Goal: Information Seeking & Learning: Learn about a topic

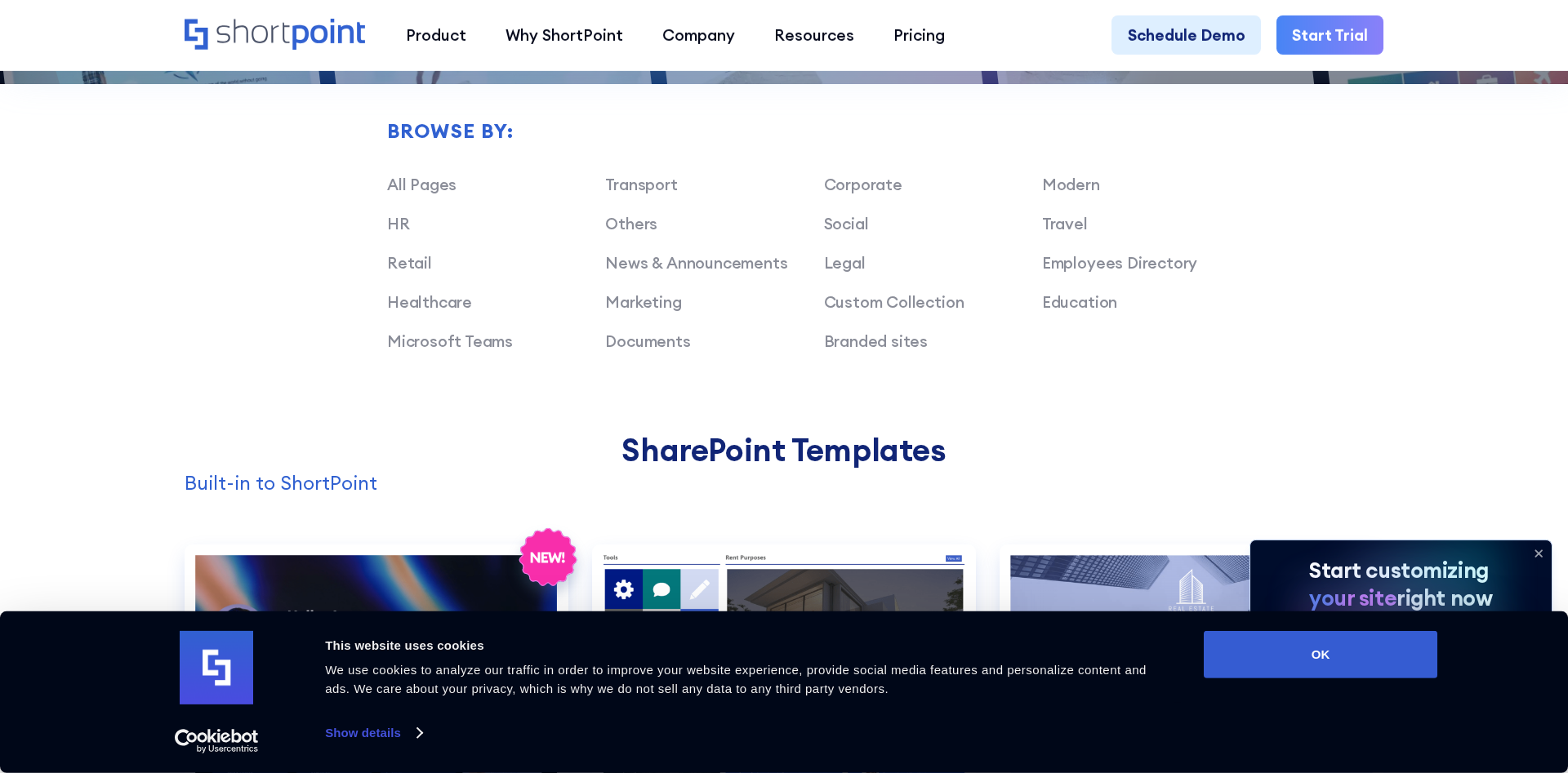
scroll to position [1415, 0]
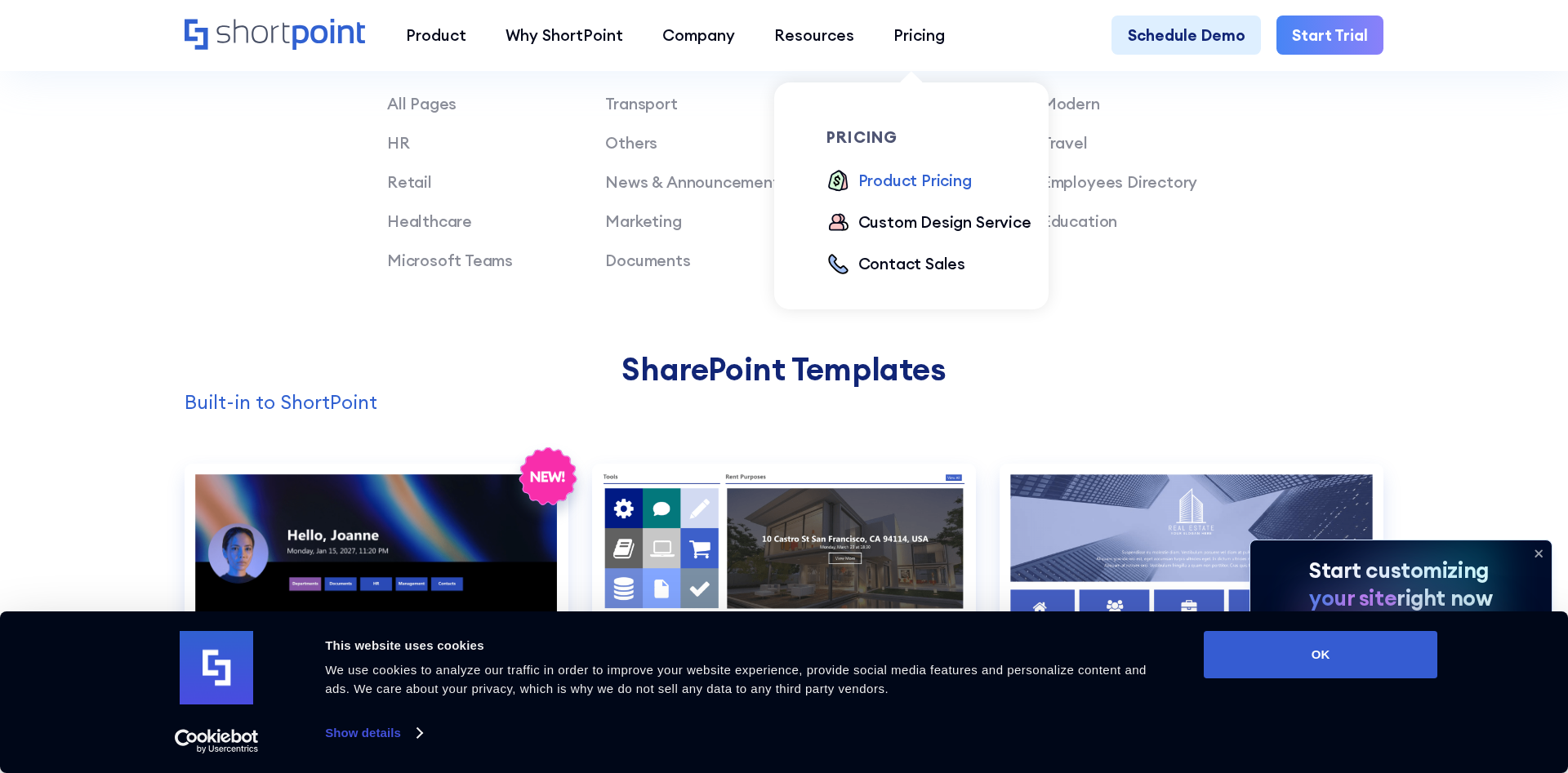
click at [899, 178] on div "Product Pricing" at bounding box center [915, 181] width 113 height 24
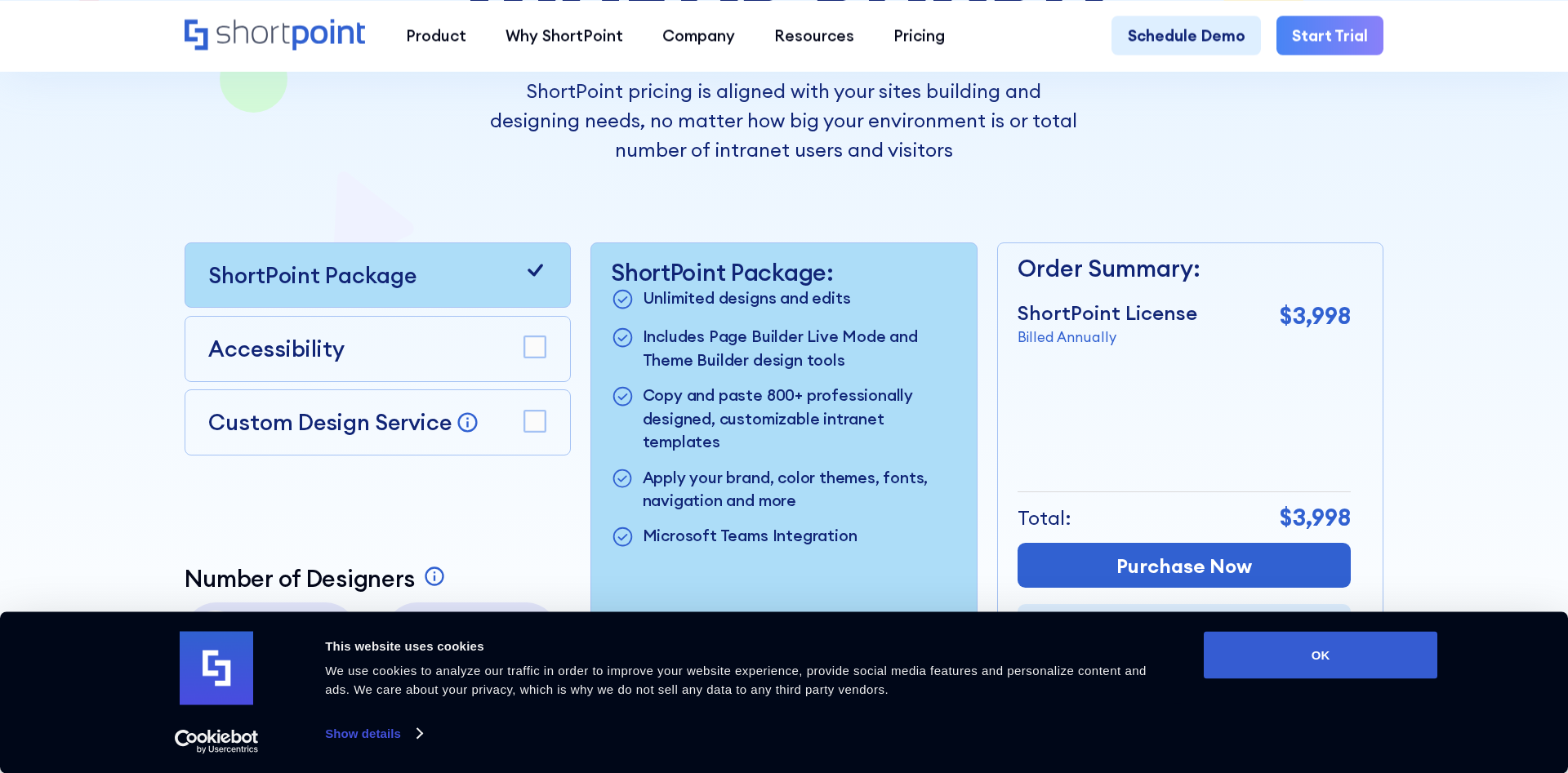
scroll to position [499, 0]
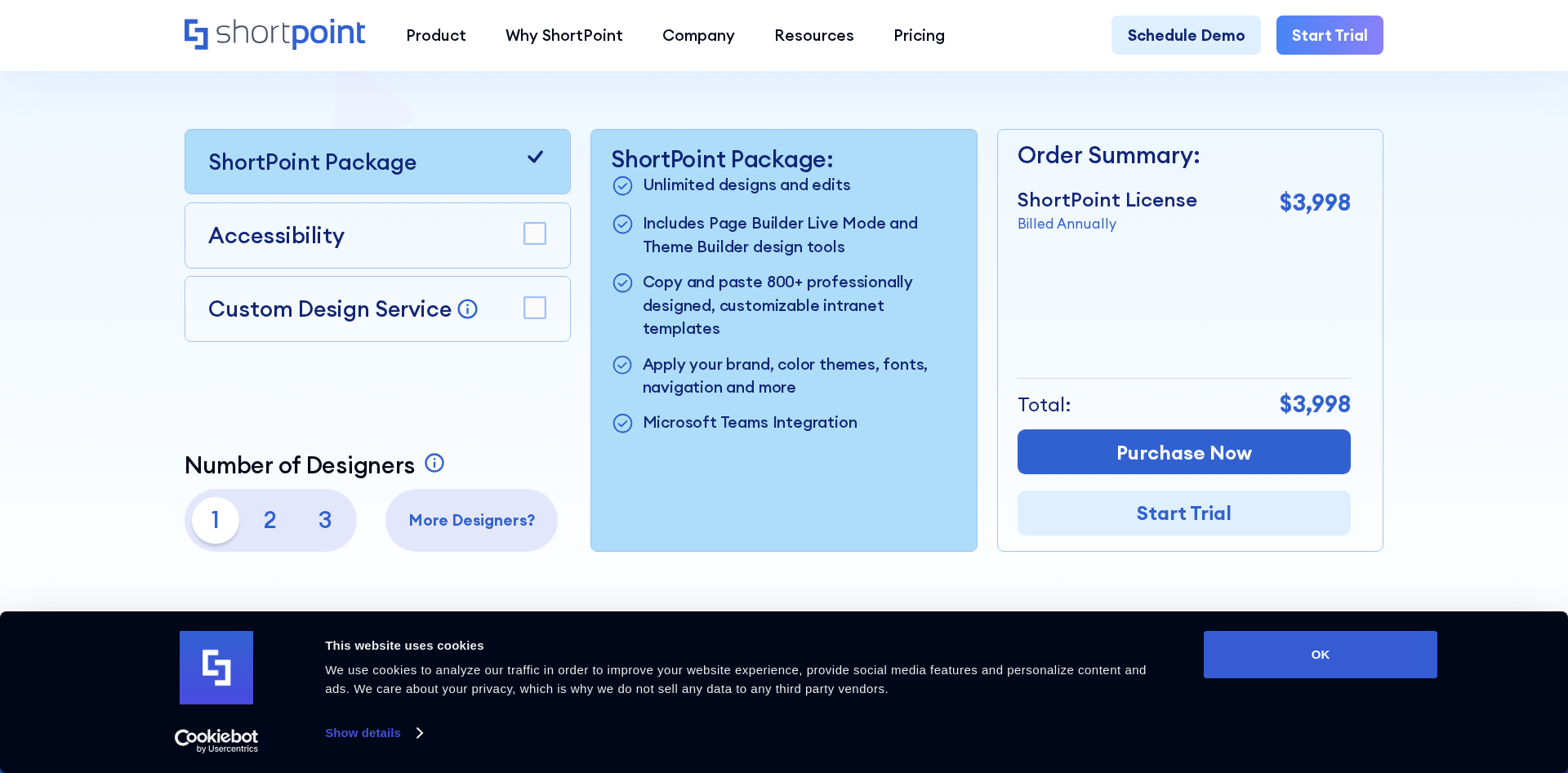
click at [540, 311] on rect at bounding box center [535, 308] width 21 height 21
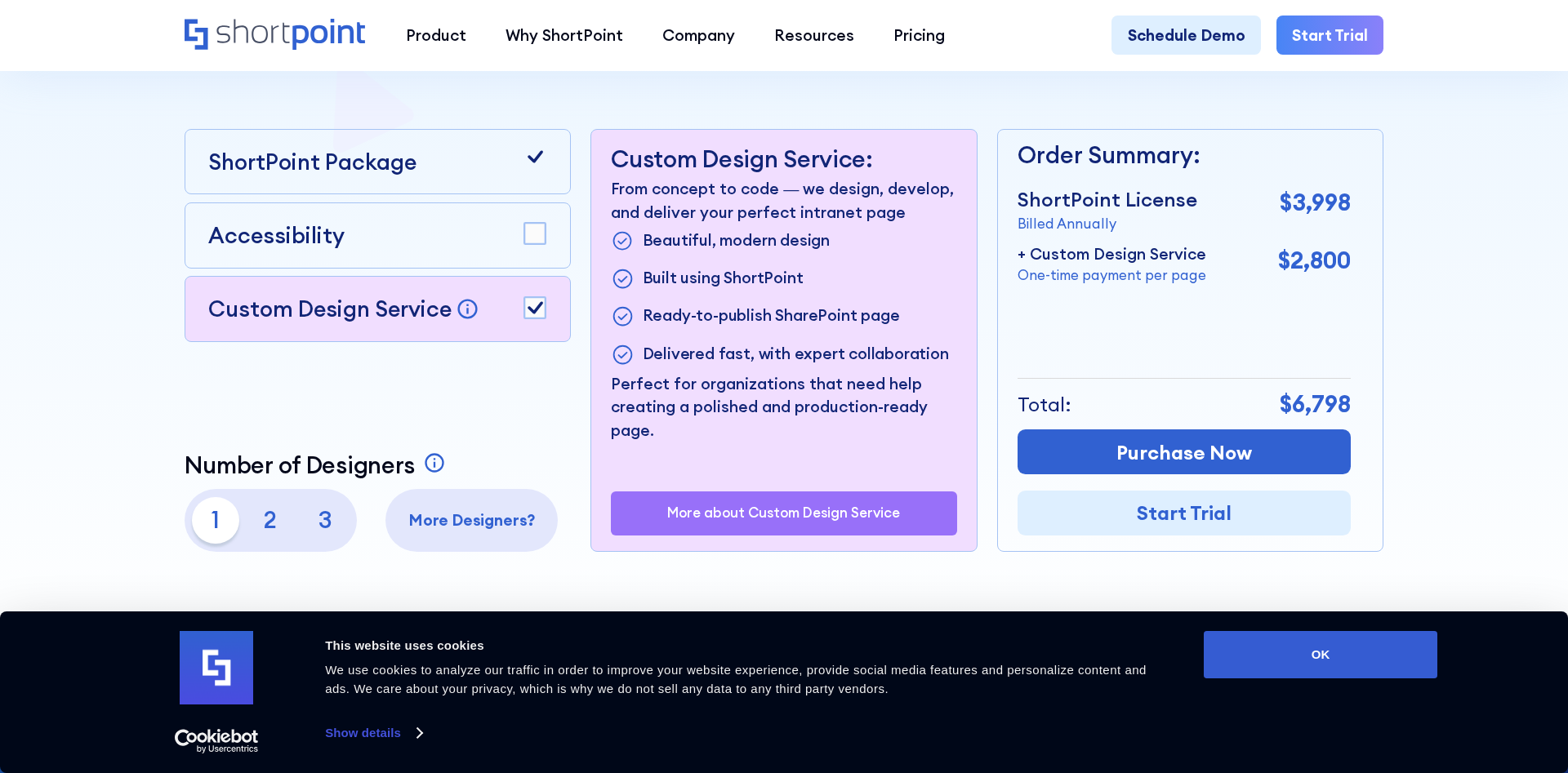
click at [540, 311] on rect at bounding box center [535, 308] width 21 height 21
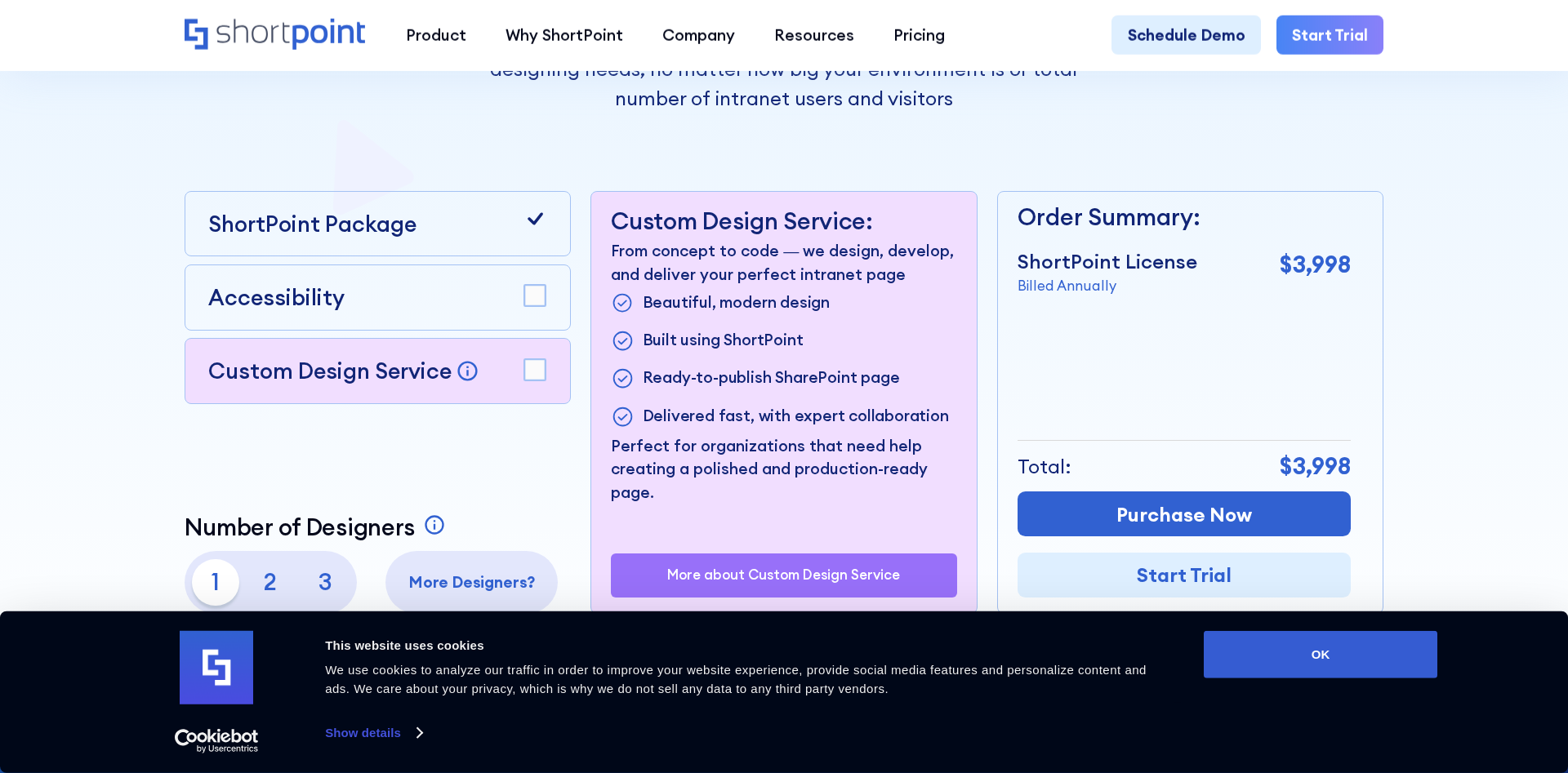
scroll to position [333, 0]
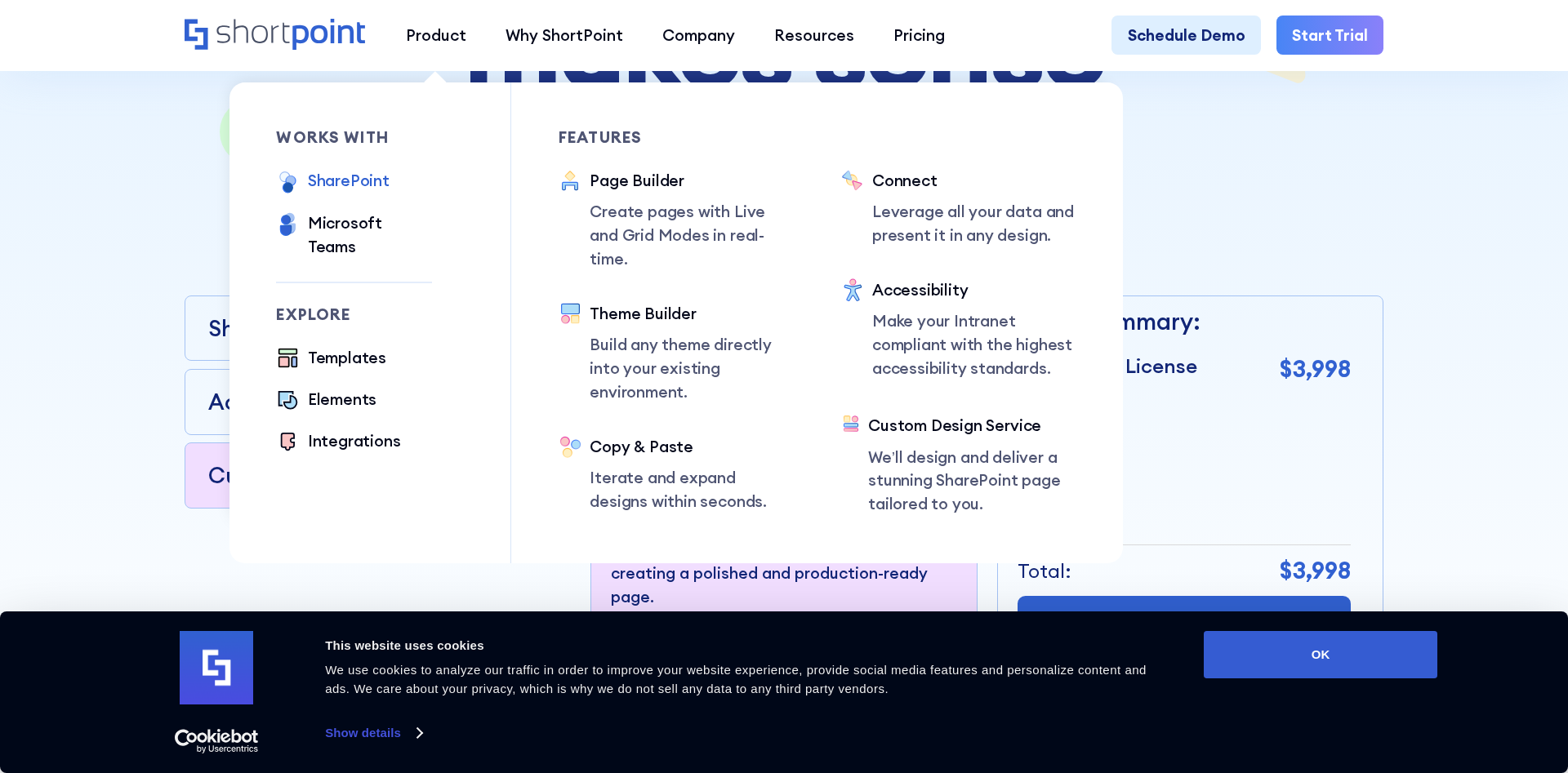
click at [351, 180] on div "SharePoint" at bounding box center [349, 181] width 82 height 24
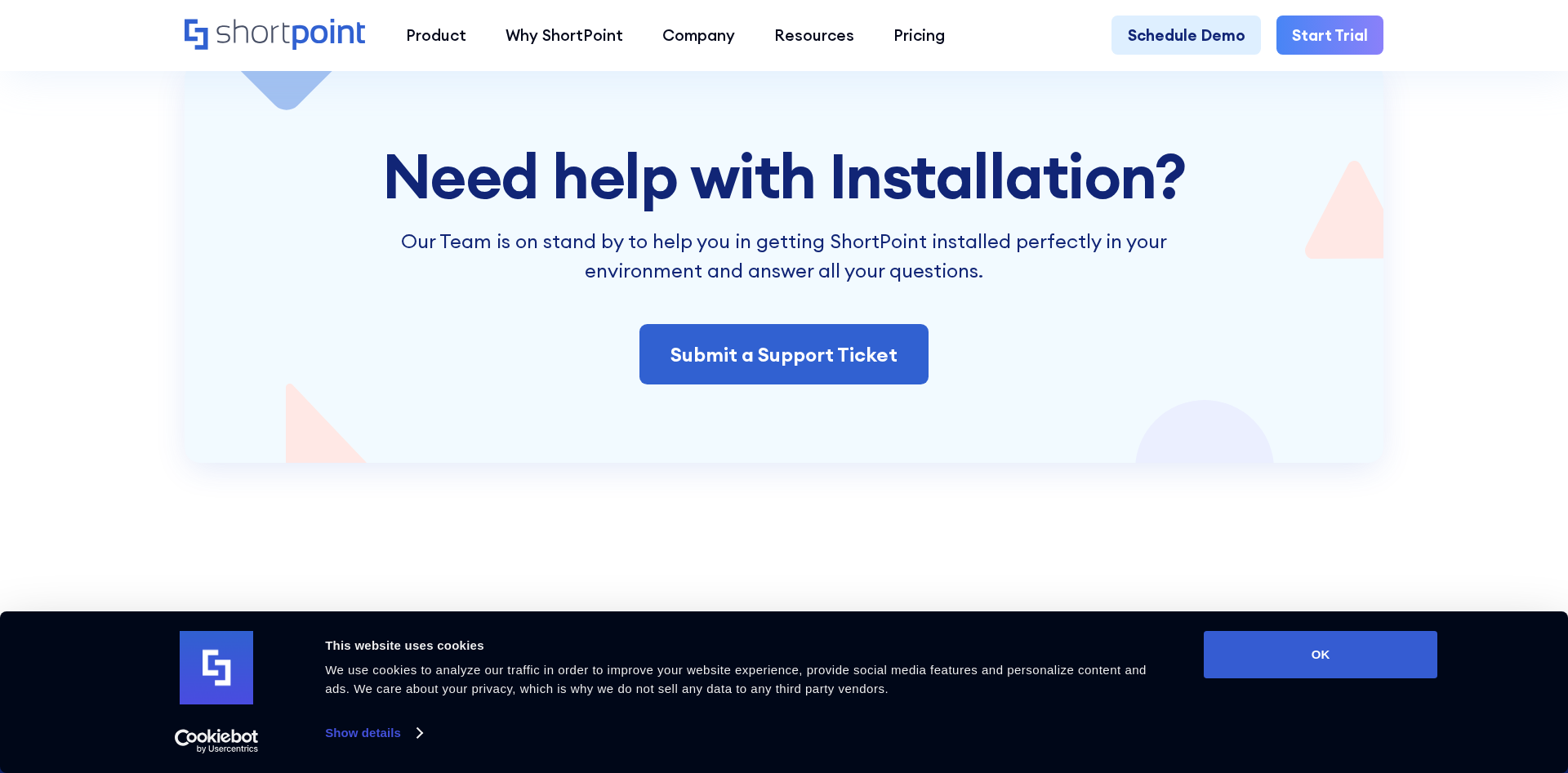
scroll to position [3664, 0]
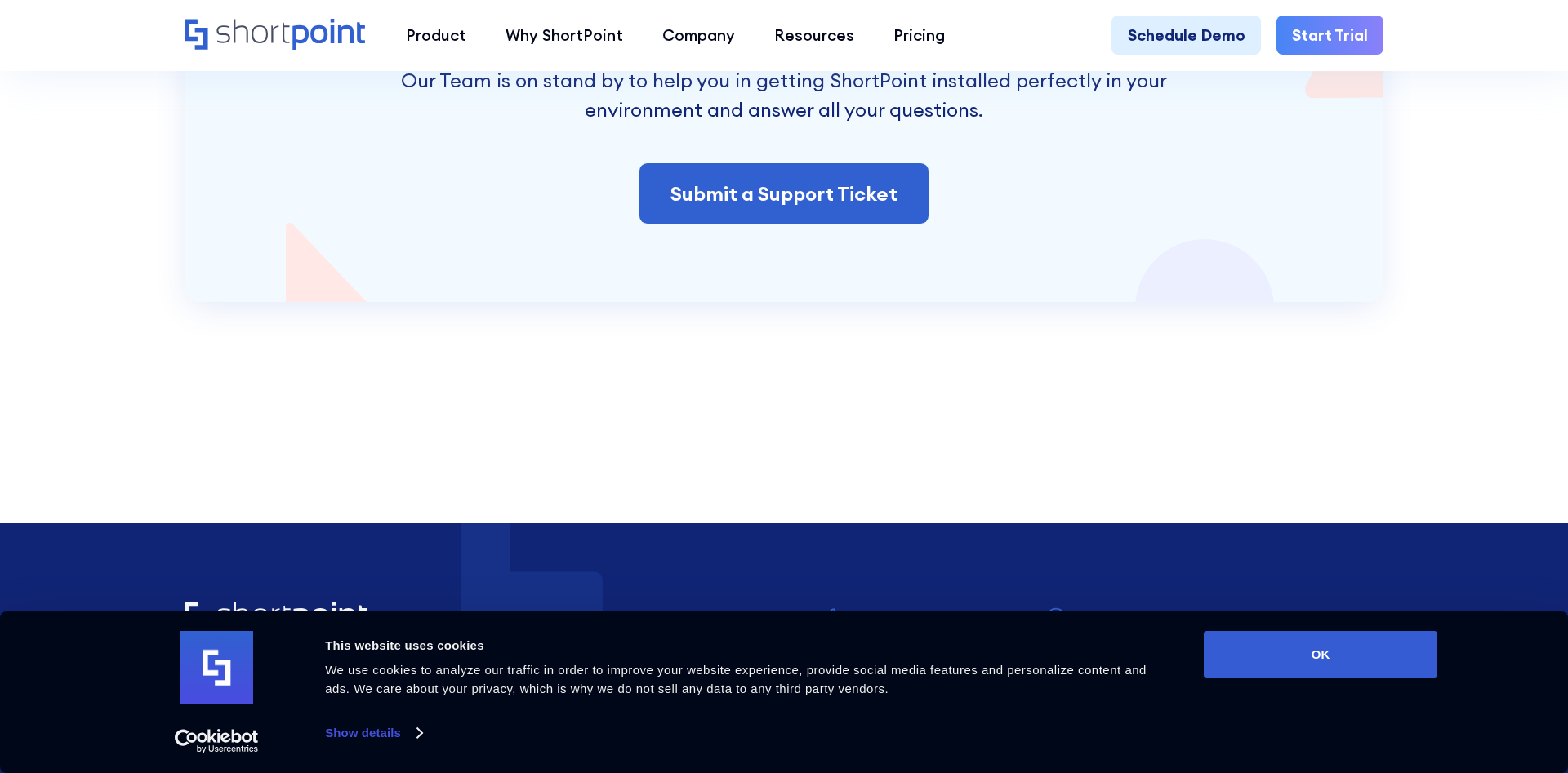
click at [339, 39] on icon "Home" at bounding box center [275, 33] width 182 height 31
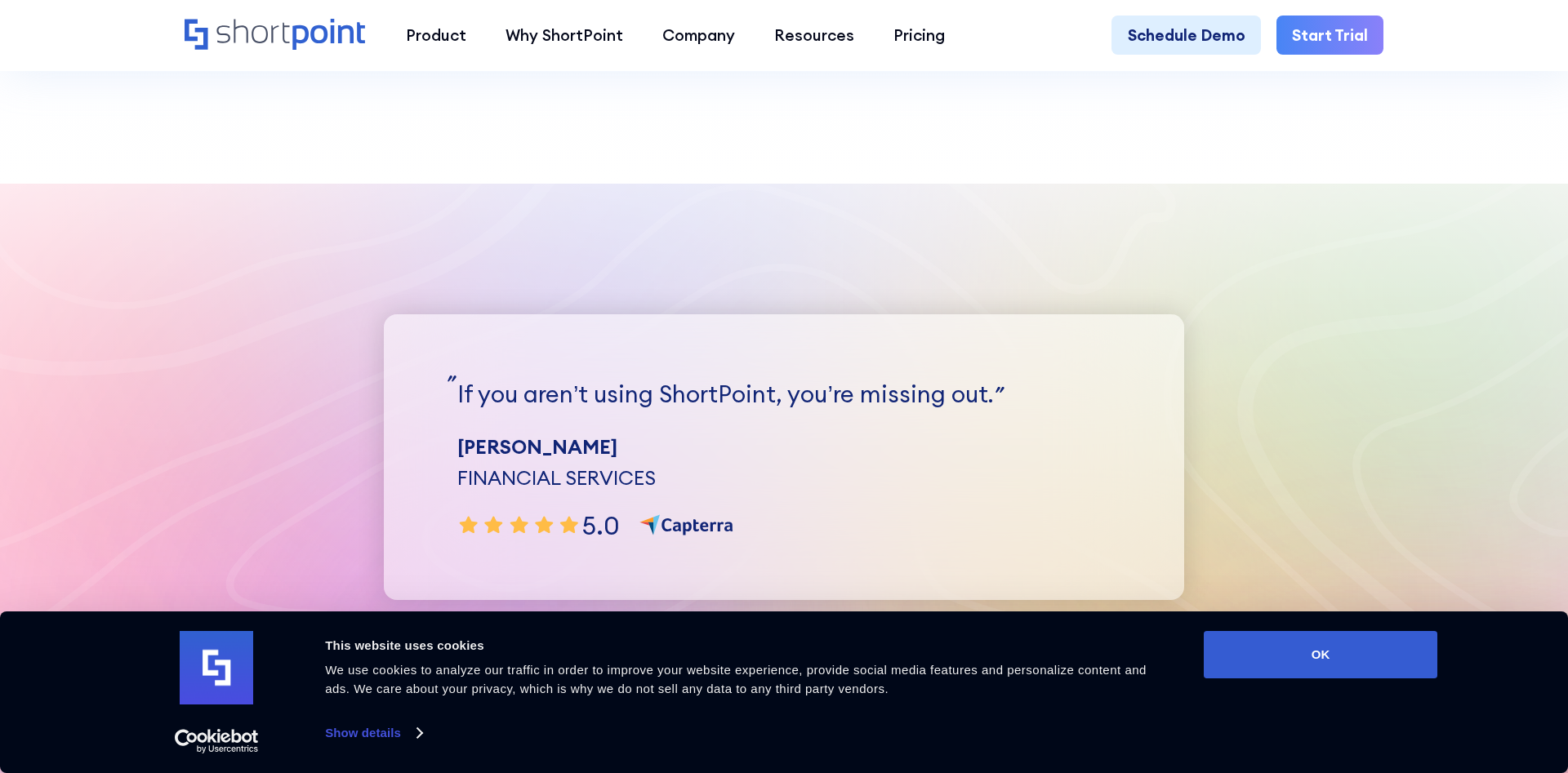
scroll to position [4996, 0]
